Goal: Task Accomplishment & Management: Manage account settings

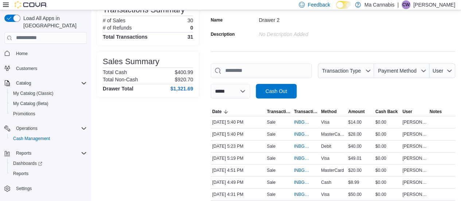
scroll to position [65, 0]
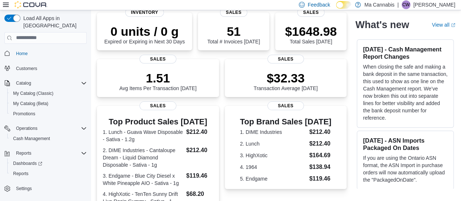
scroll to position [52, 0]
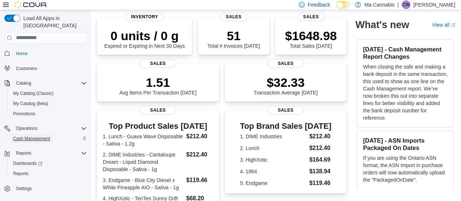
click at [22, 135] on span "Cash Management" at bounding box center [31, 138] width 37 height 6
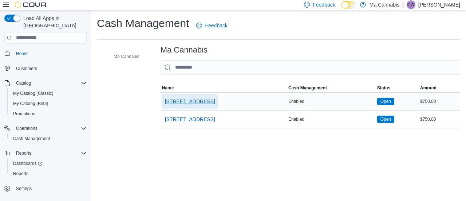
click at [176, 103] on span "[STREET_ADDRESS]" at bounding box center [190, 101] width 50 height 7
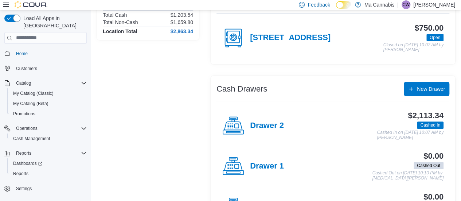
scroll to position [77, 0]
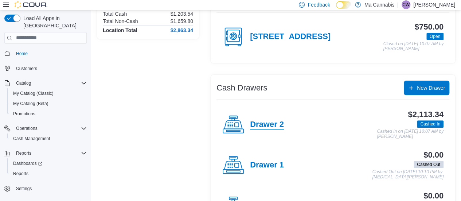
click at [256, 120] on h4 "Drawer 2" at bounding box center [267, 124] width 34 height 9
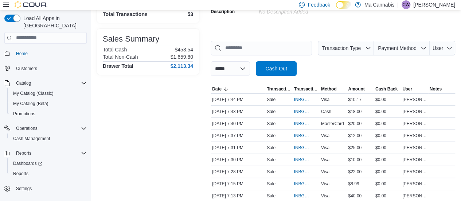
scroll to position [82, 0]
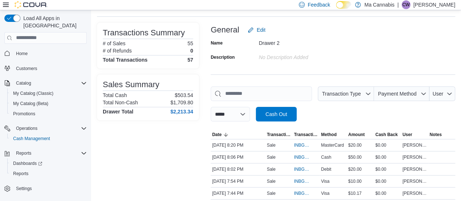
scroll to position [37, 0]
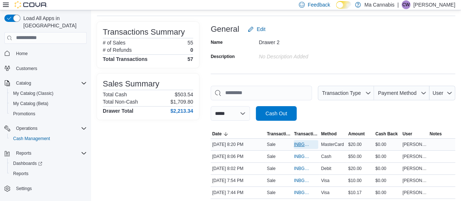
click at [298, 143] on span "INBGCP-117560" at bounding box center [301, 144] width 17 height 6
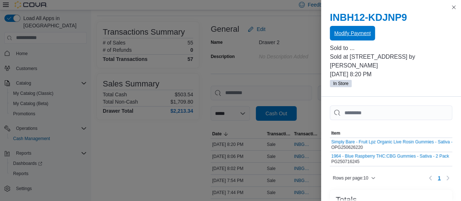
click at [349, 34] on span "Modify Payment" at bounding box center [352, 32] width 36 height 7
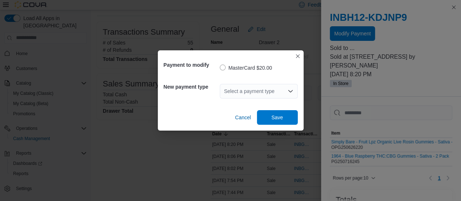
click at [290, 90] on icon "Open list of options" at bounding box center [290, 91] width 6 height 6
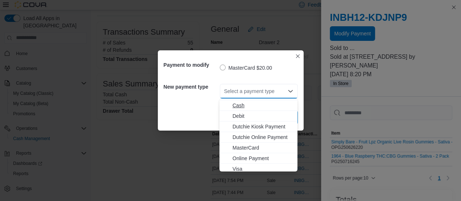
scroll to position [22, 0]
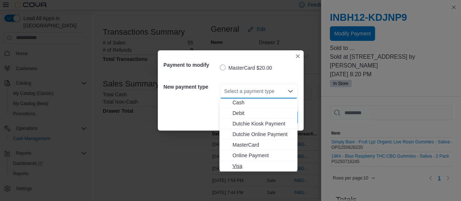
click at [272, 165] on span "Visa" at bounding box center [262, 165] width 60 height 7
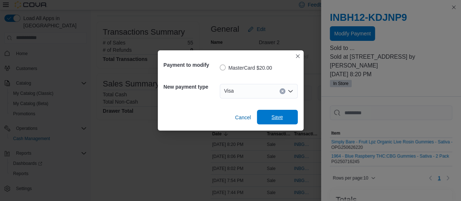
click at [283, 117] on span "Save" at bounding box center [277, 117] width 32 height 15
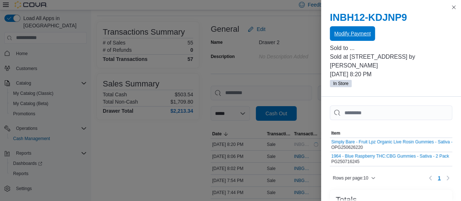
scroll to position [0, 0]
click at [454, 7] on button "Close this dialog" at bounding box center [453, 7] width 9 height 9
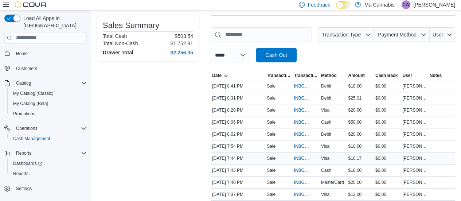
scroll to position [97, 0]
